Goal: Book appointment/travel/reservation

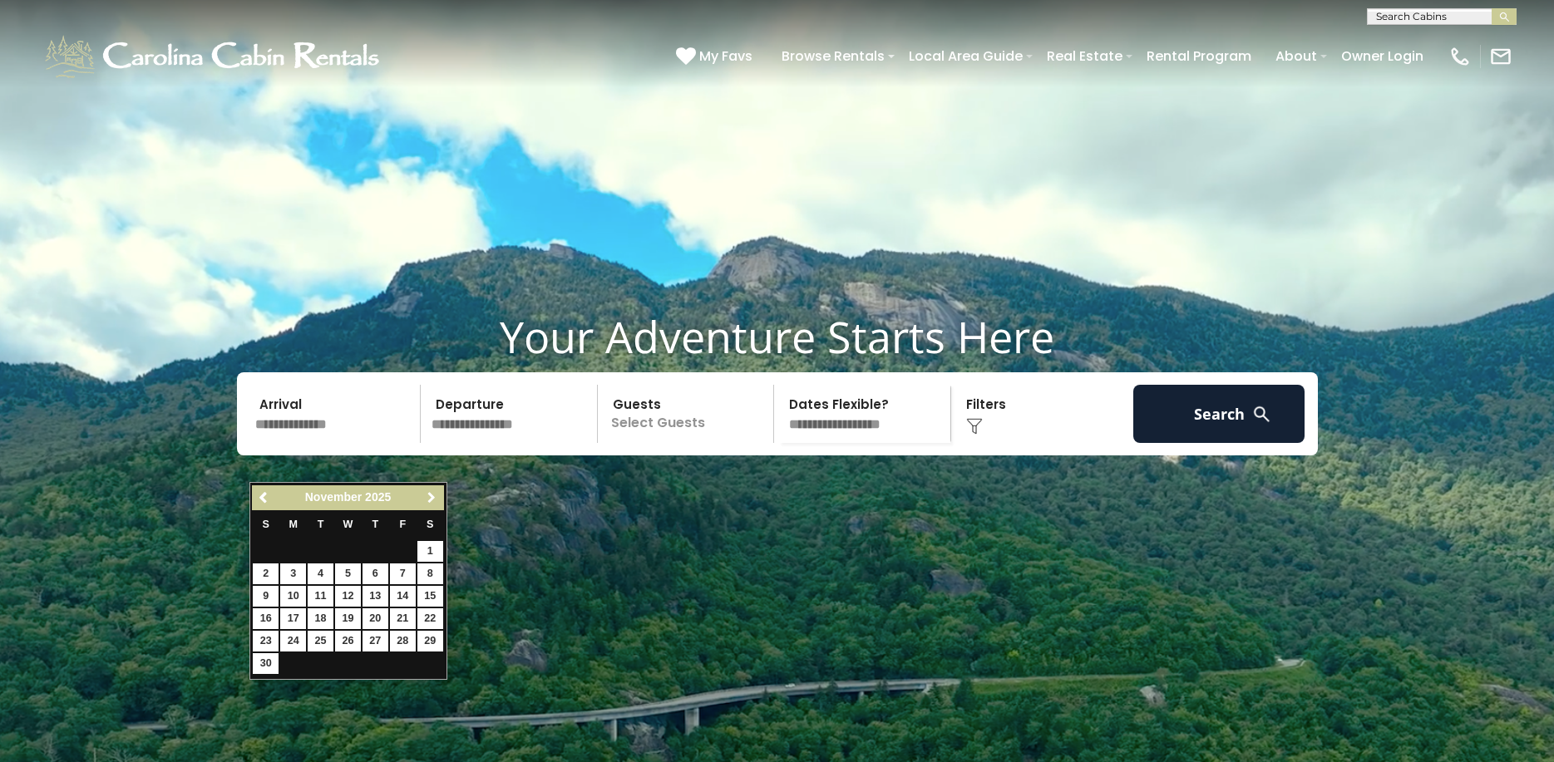
click at [434, 498] on span "Next" at bounding box center [431, 497] width 13 height 13
click at [400, 622] on link "26" at bounding box center [403, 619] width 26 height 21
type input "********"
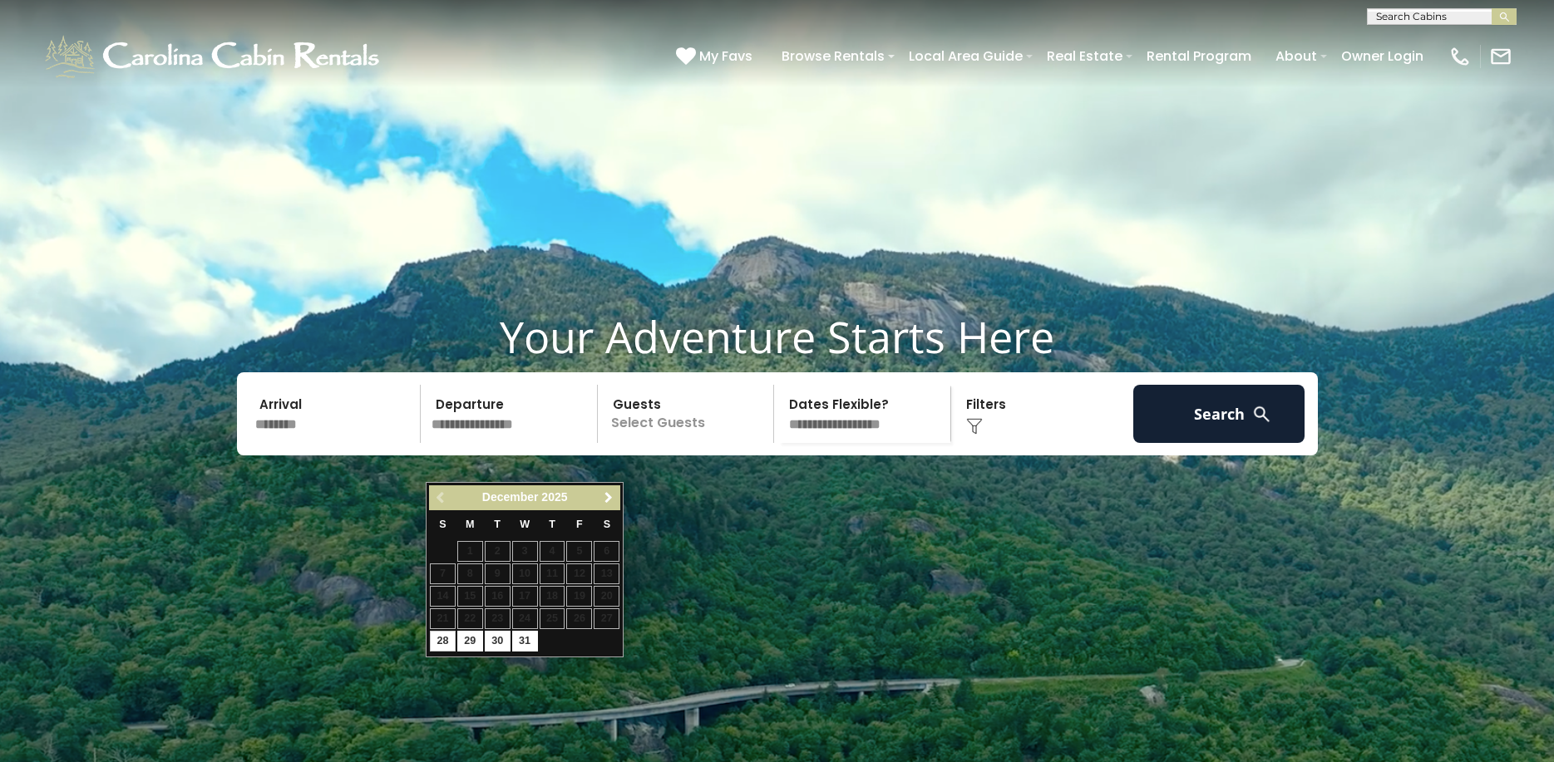
click at [602, 503] on span "Next" at bounding box center [608, 497] width 13 height 13
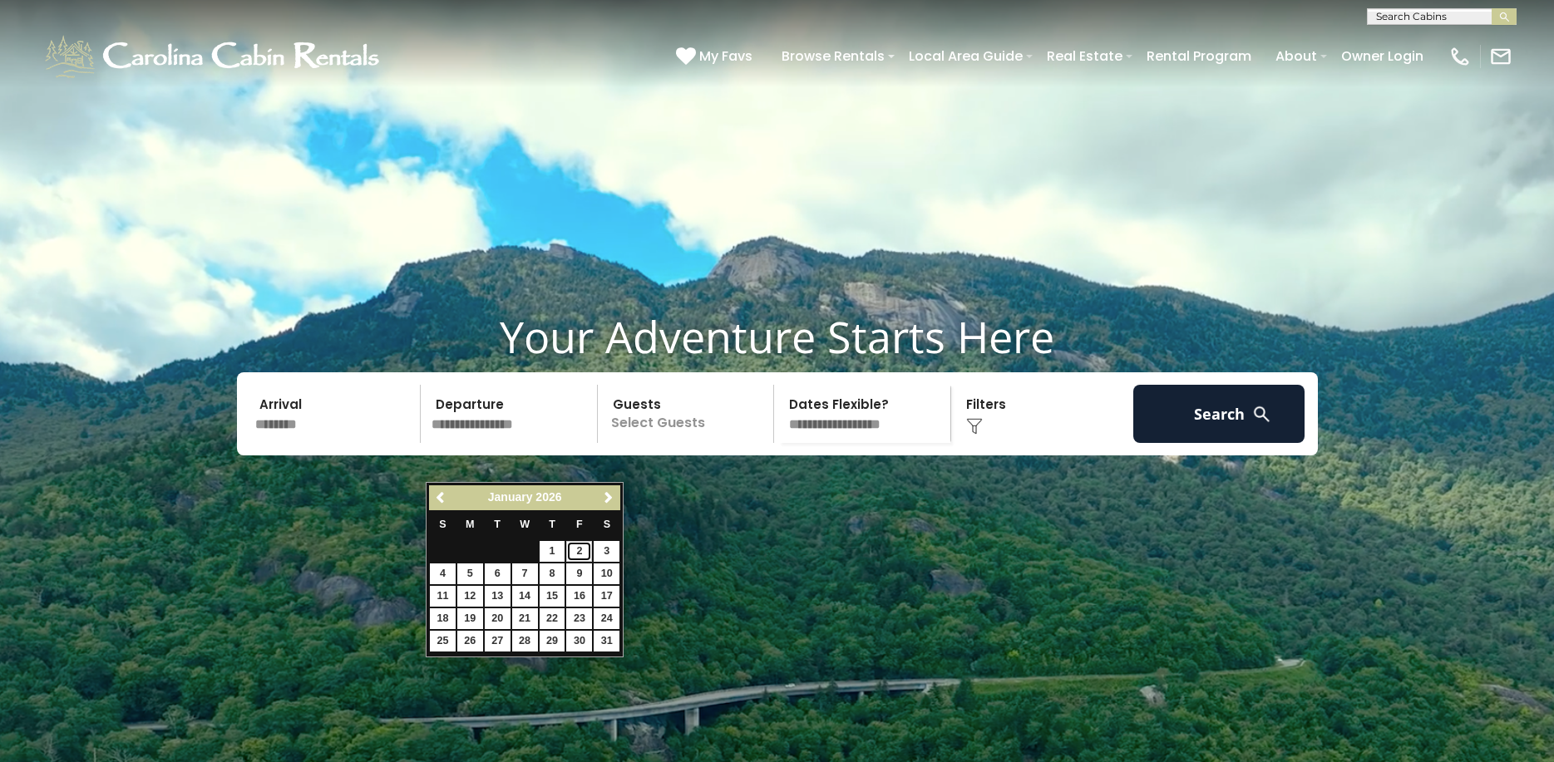
click at [574, 553] on link "2" at bounding box center [579, 551] width 26 height 21
type input "******"
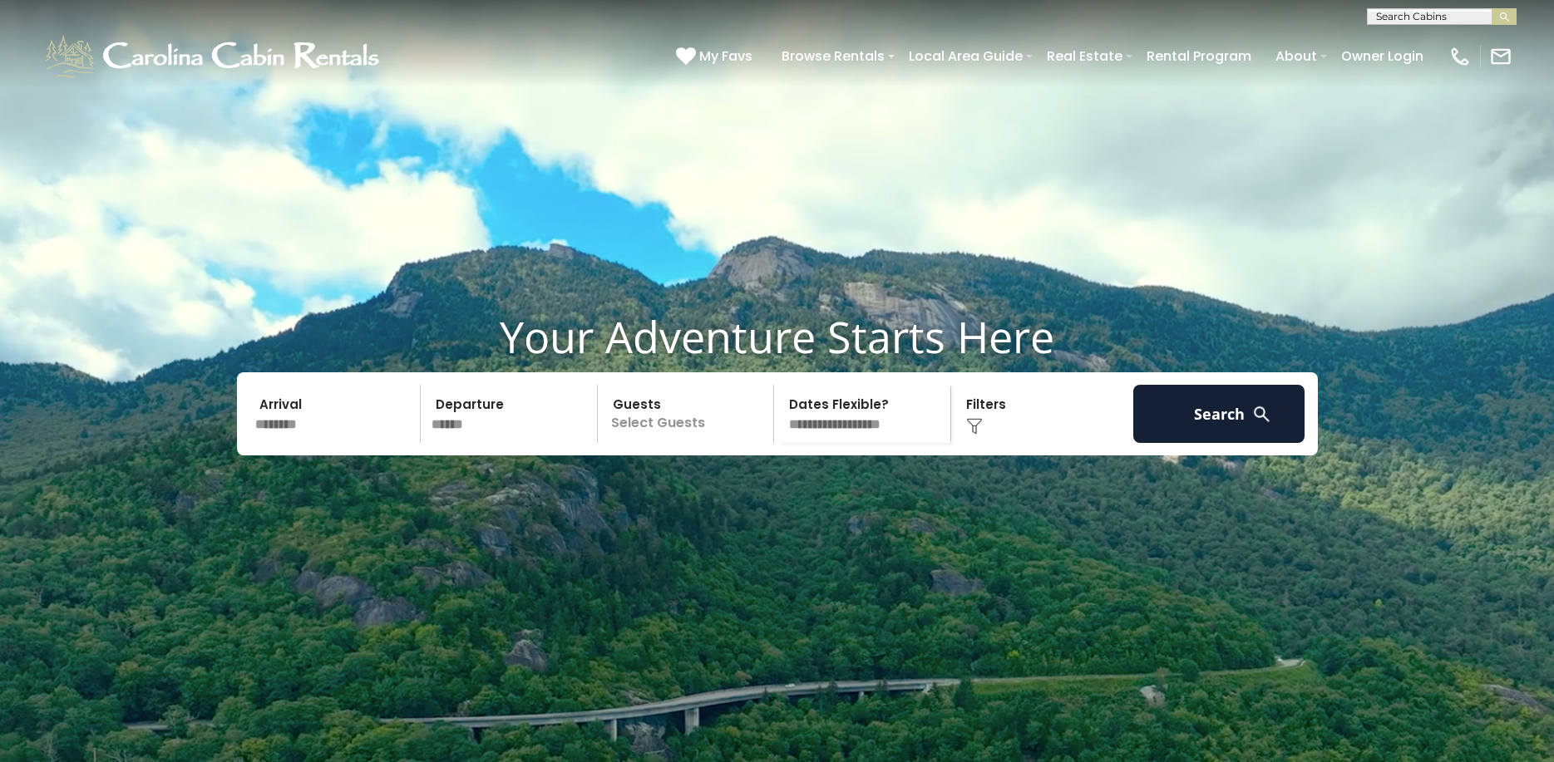
click at [630, 443] on p "Select Guests" at bounding box center [688, 414] width 171 height 58
click at [761, 492] on div "+" at bounding box center [768, 482] width 19 height 19
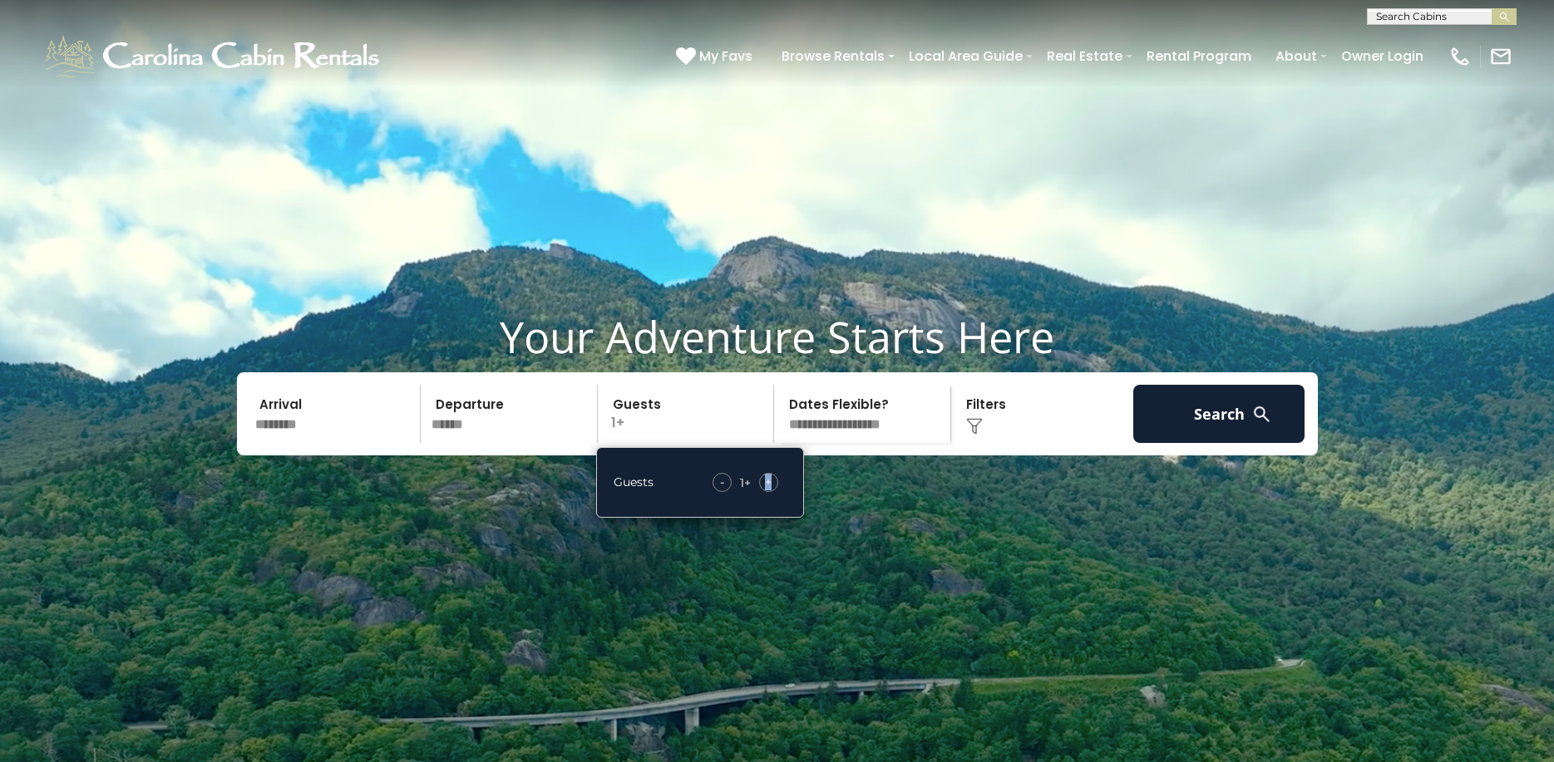
click at [761, 492] on div "+" at bounding box center [768, 482] width 19 height 19
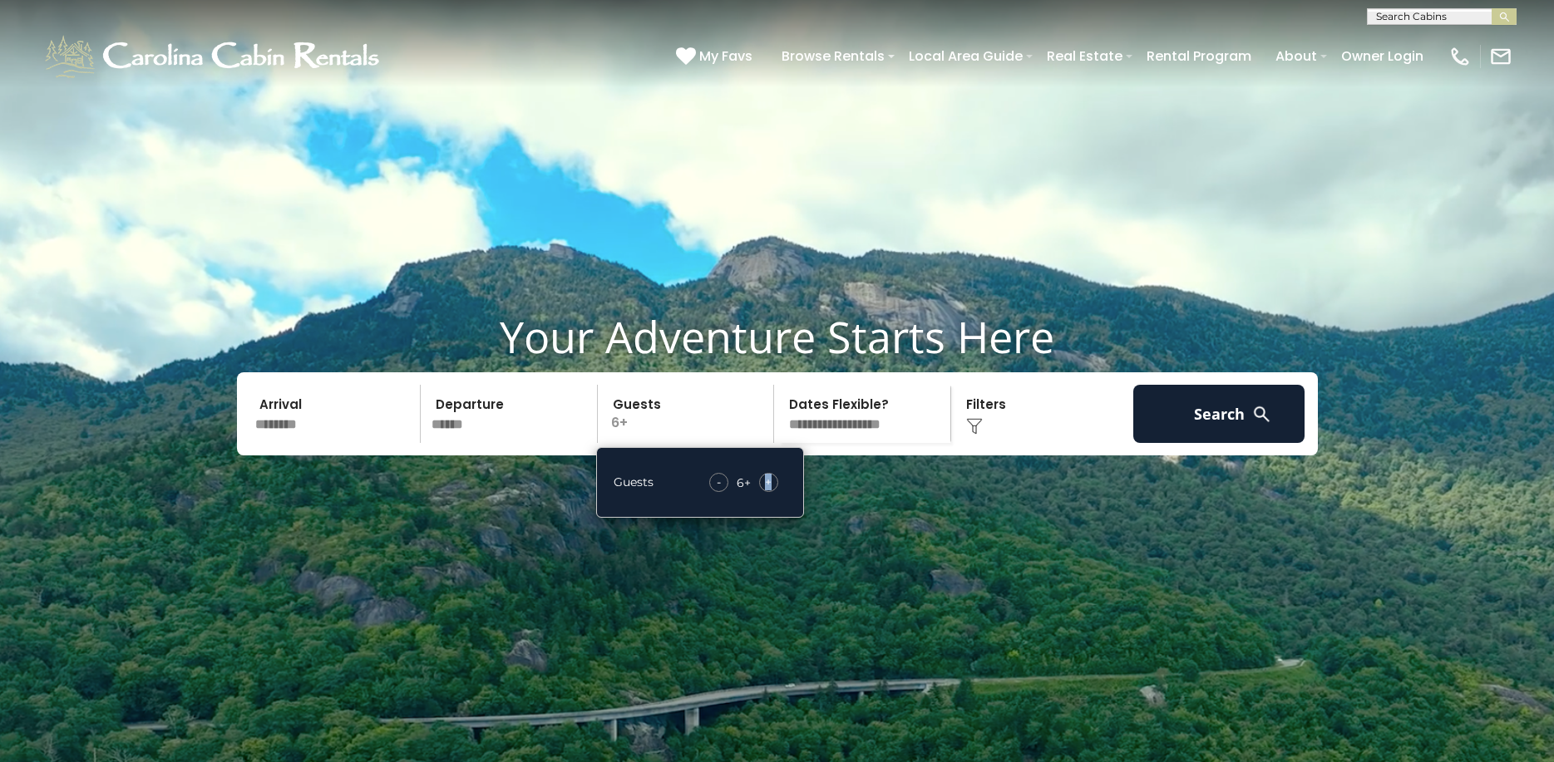
click at [761, 492] on div "+" at bounding box center [768, 482] width 19 height 19
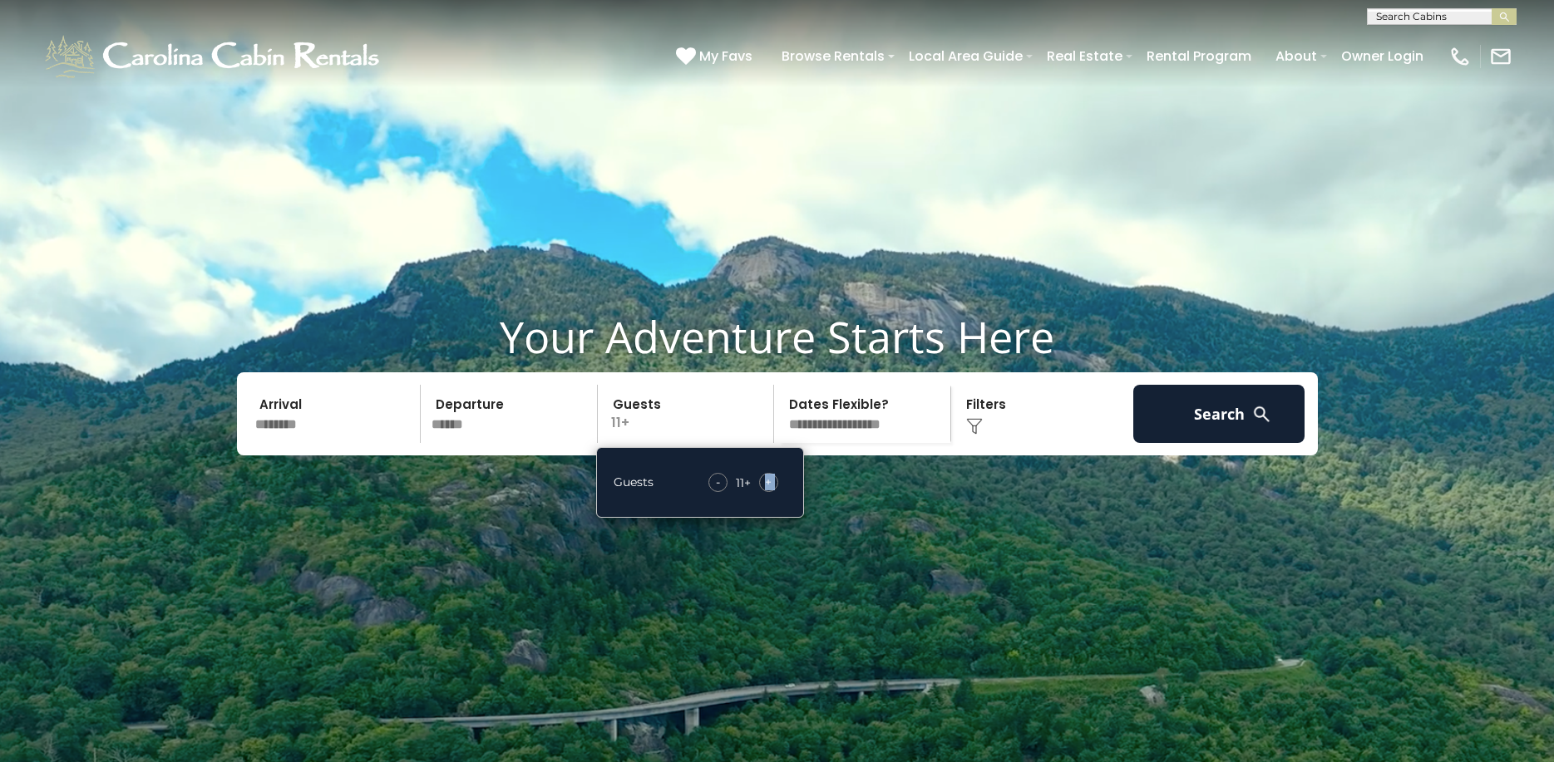
click at [761, 492] on div "+" at bounding box center [768, 482] width 19 height 19
click at [1212, 456] on div "Arrival ******** Departure ****** Guests 12+ Guests - 12 + + **" at bounding box center [777, 413] width 1081 height 83
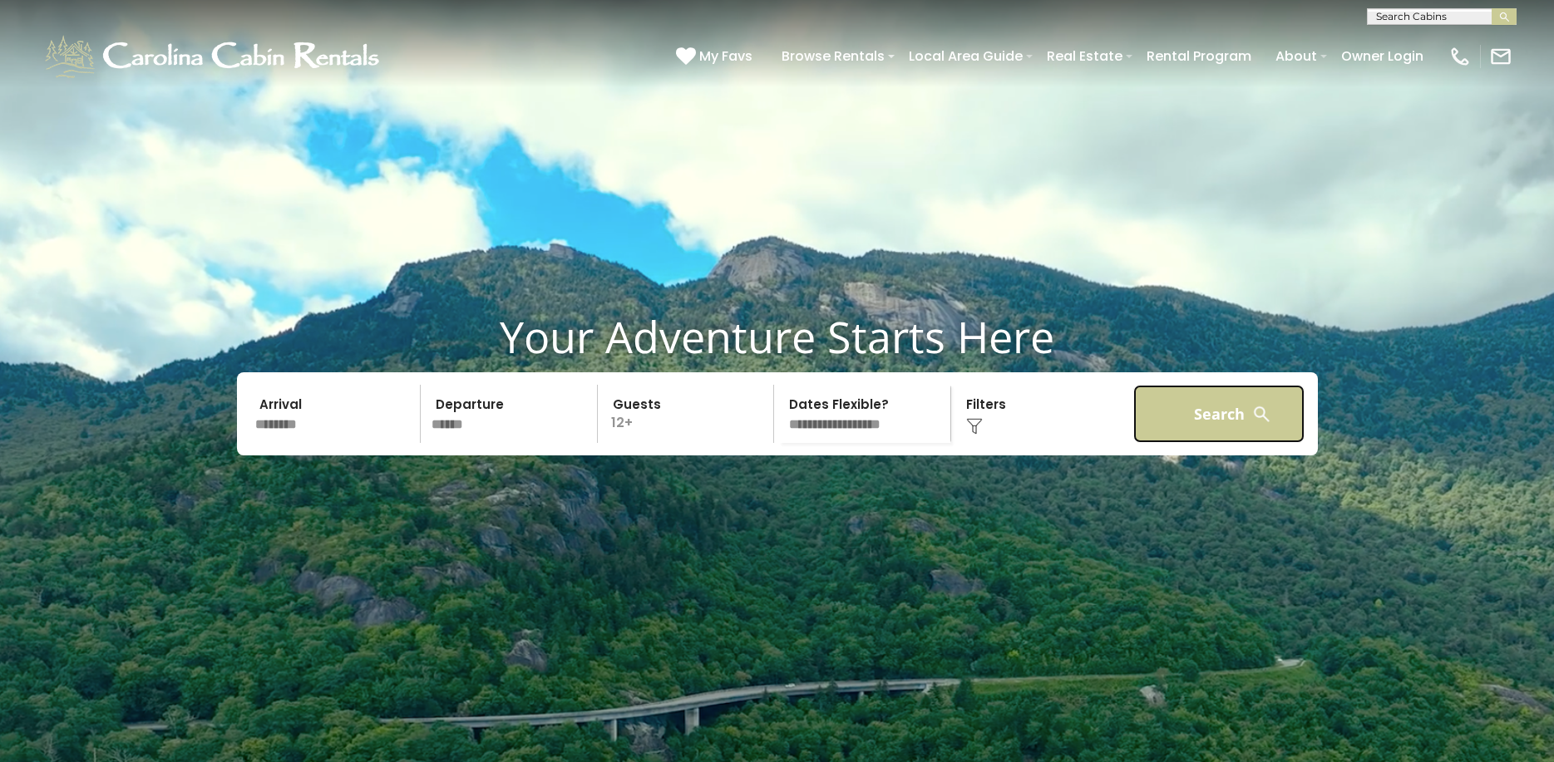
click at [1212, 443] on button "Search" at bounding box center [1219, 414] width 172 height 58
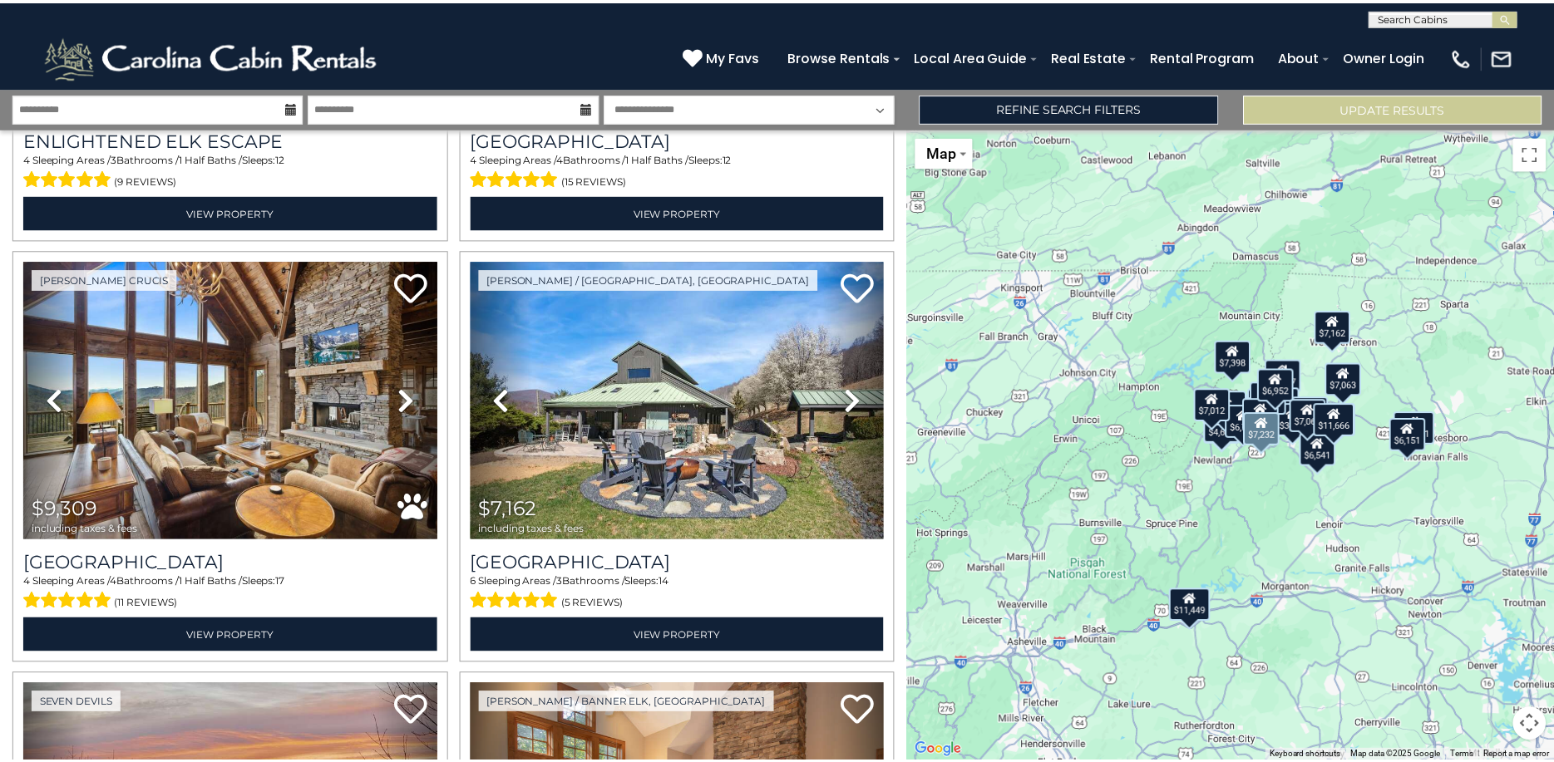
scroll to position [1413, 0]
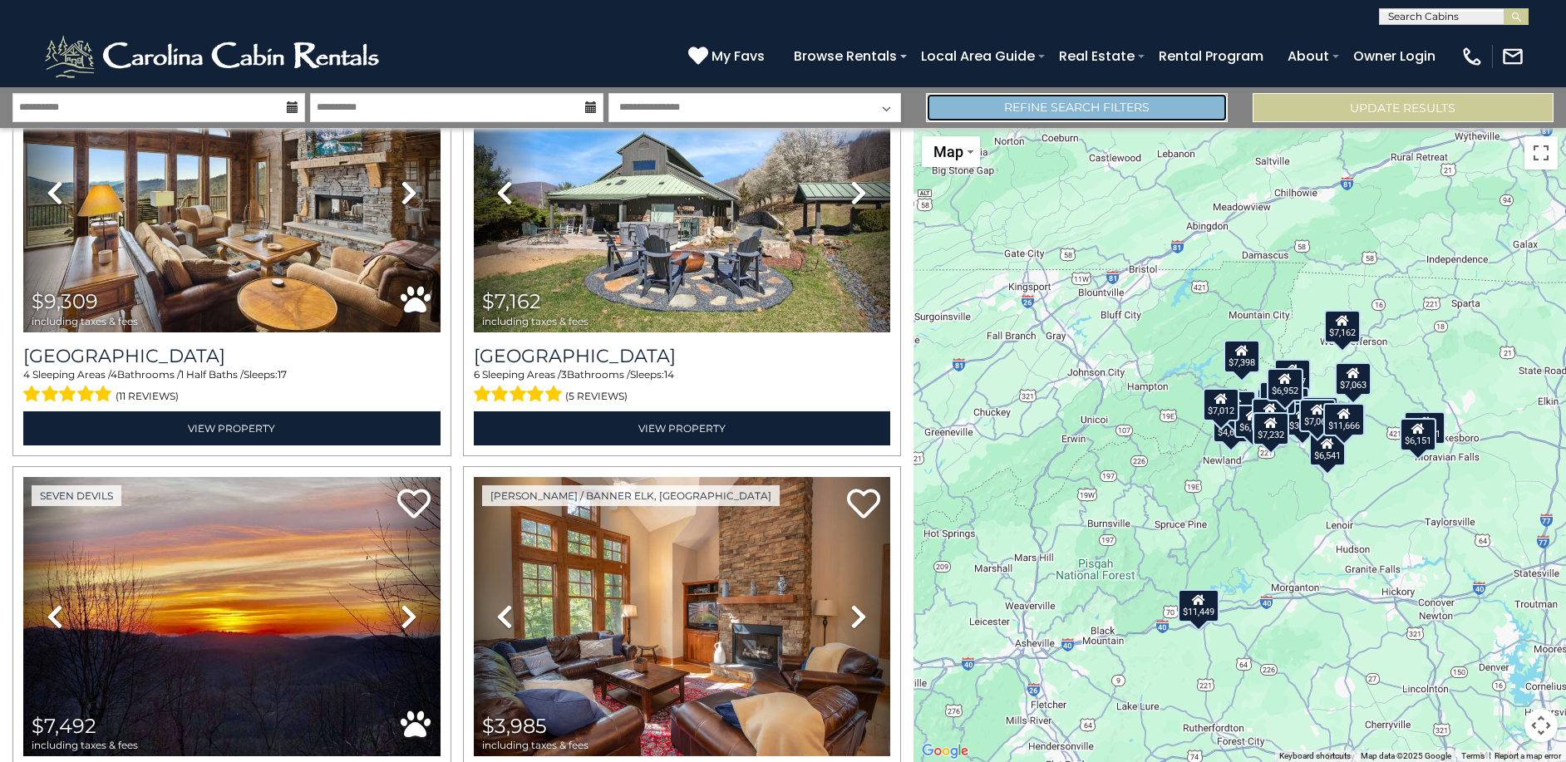
click at [1132, 105] on link "Refine Search Filters" at bounding box center [1077, 107] width 302 height 29
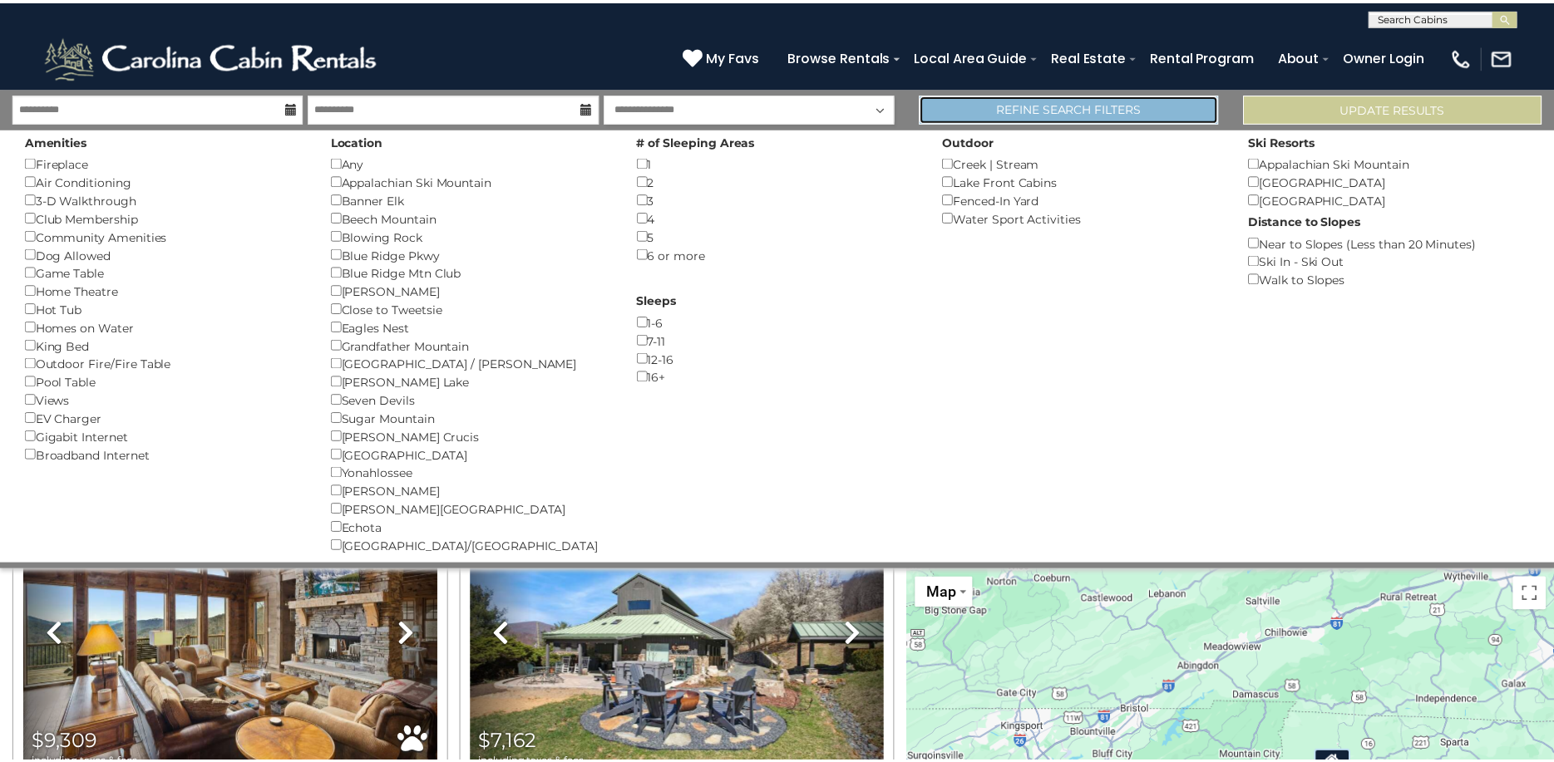
scroll to position [1406, 0]
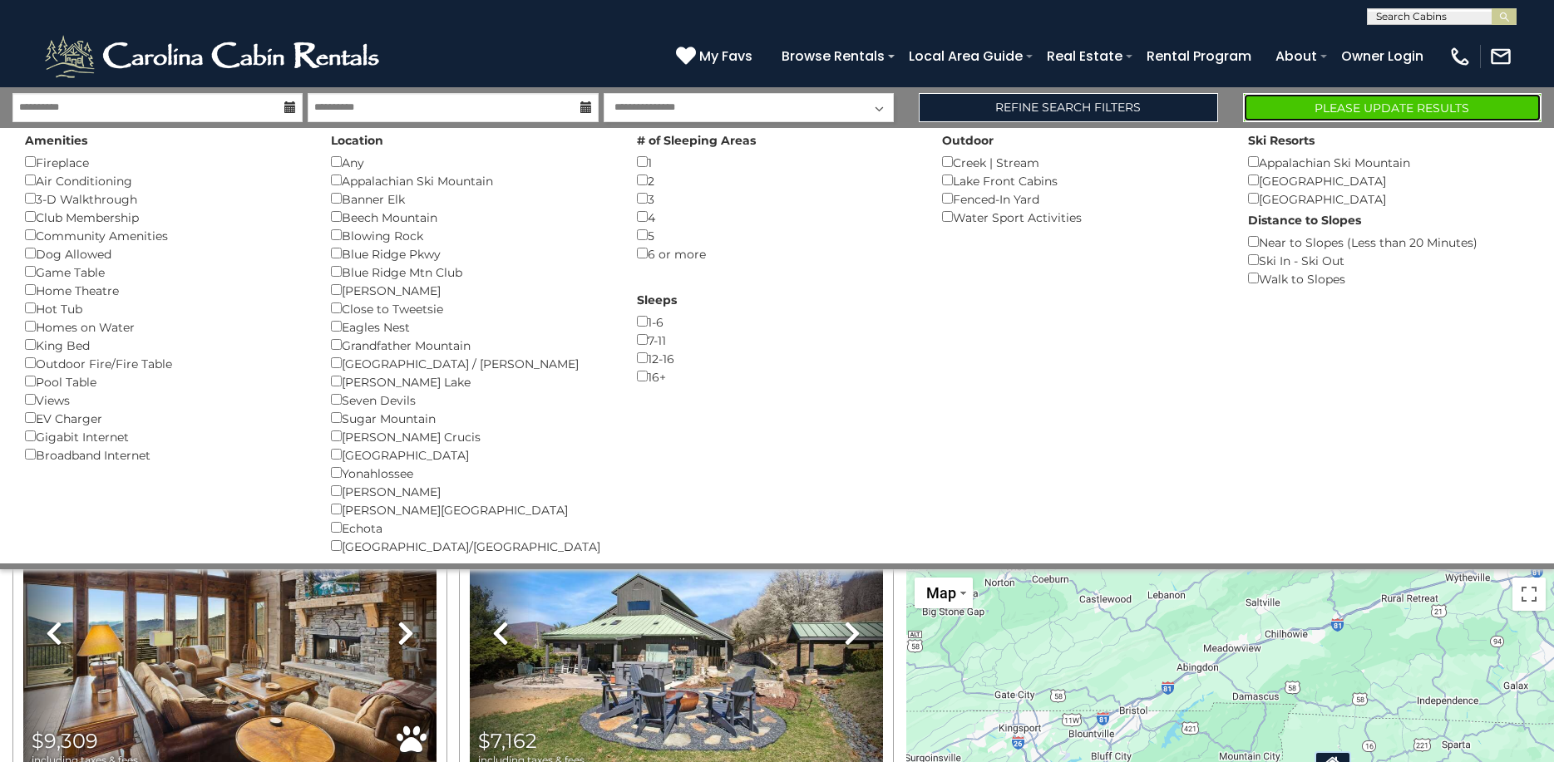
click at [1381, 107] on button "Please Update Results" at bounding box center [1392, 107] width 298 height 29
